Goal: Check status: Check status

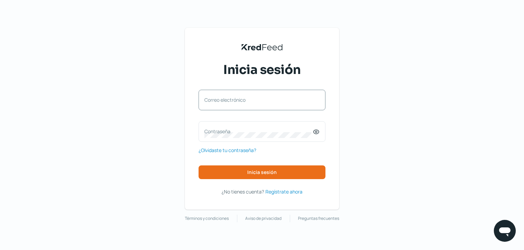
click at [254, 102] on label "Correo electrónico" at bounding box center [258, 100] width 108 height 7
click at [254, 102] on input "Correo electrónico" at bounding box center [261, 104] width 115 height 6
click at [264, 97] on label "Correo electrónico" at bounding box center [258, 100] width 108 height 7
click at [264, 101] on input "Correo electrónico" at bounding box center [261, 104] width 115 height 6
paste input "[EMAIL_ADDRESS][PERSON_NAME][DOMAIN_NAME]"
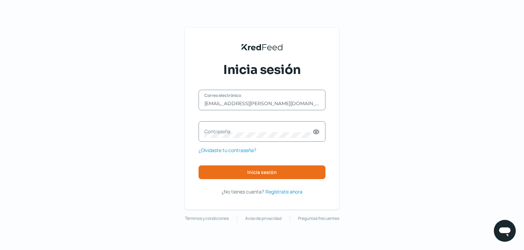
type input "[EMAIL_ADDRESS][PERSON_NAME][DOMAIN_NAME]"
click at [279, 131] on label "Contraseña" at bounding box center [258, 131] width 108 height 7
click at [265, 133] on label "Contraseña" at bounding box center [258, 131] width 108 height 7
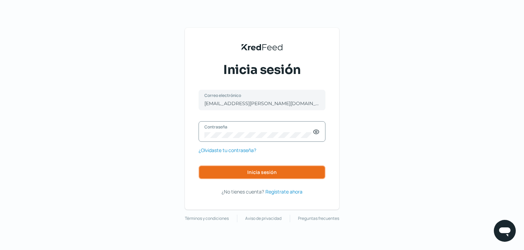
click at [277, 166] on button "Inicia sesión" at bounding box center [262, 173] width 127 height 14
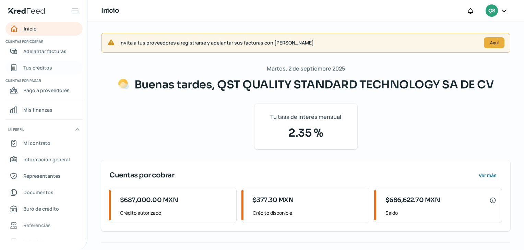
click at [52, 70] on link "Tus créditos" at bounding box center [43, 68] width 77 height 14
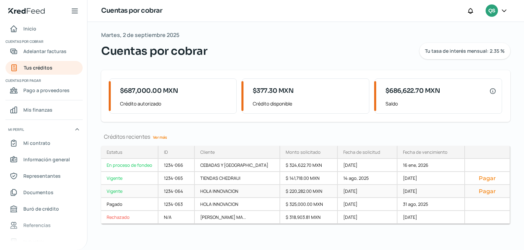
scroll to position [4, 0]
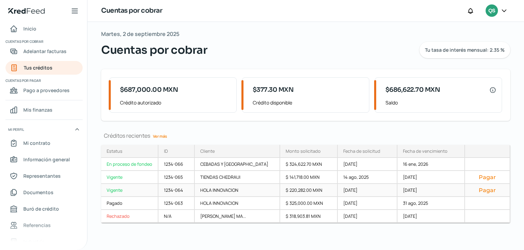
drag, startPoint x: 427, startPoint y: 192, endPoint x: 299, endPoint y: 184, distance: 128.3
click at [0, 0] on link "1234-064 HOLA INNOVACION $ 220,282.00 MXN [DATE] [DATE] Pagar" at bounding box center [0, 0] width 0 height 0
